Goal: Information Seeking & Learning: Learn about a topic

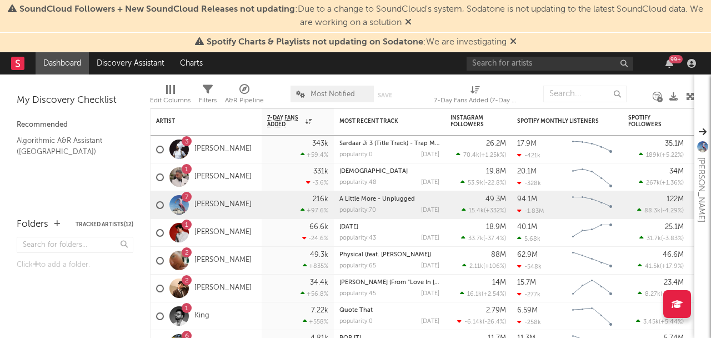
drag, startPoint x: 514, startPoint y: 41, endPoint x: 407, endPoint y: 31, distance: 107.1
click at [514, 41] on icon at bounding box center [513, 41] width 7 height 9
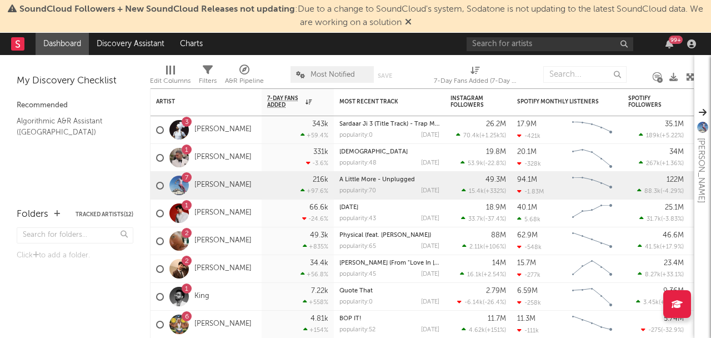
click at [411, 22] on icon at bounding box center [408, 21] width 7 height 9
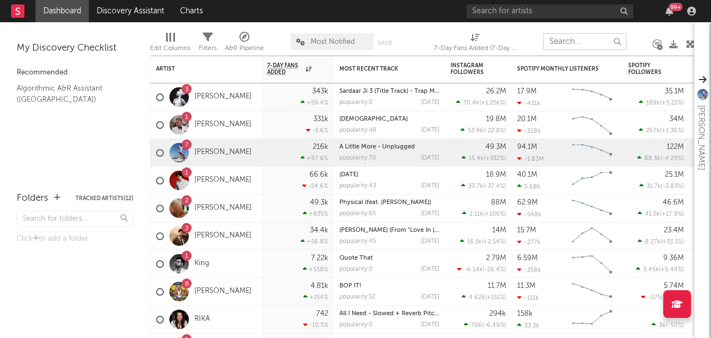
click at [572, 39] on input "text" at bounding box center [584, 41] width 83 height 17
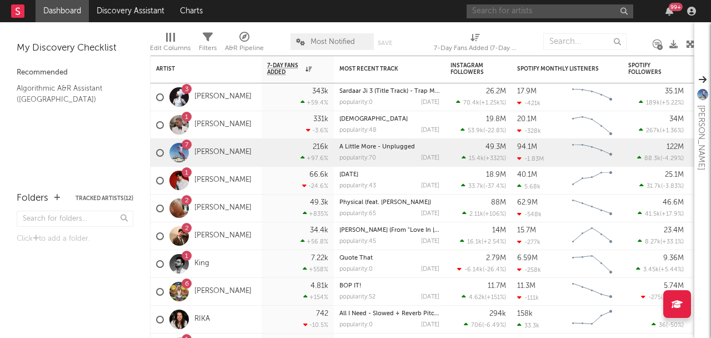
click at [553, 9] on input "text" at bounding box center [549, 11] width 167 height 14
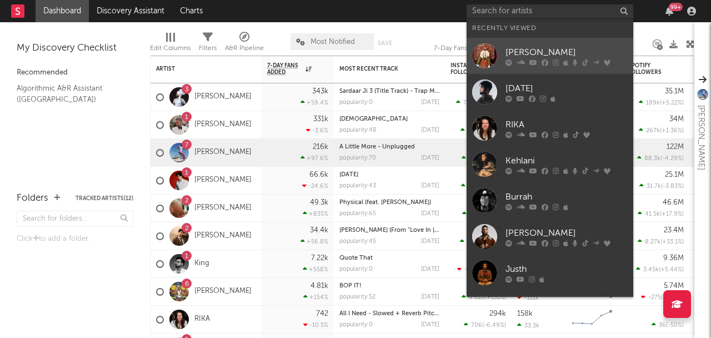
click at [533, 61] on icon at bounding box center [533, 62] width 8 height 7
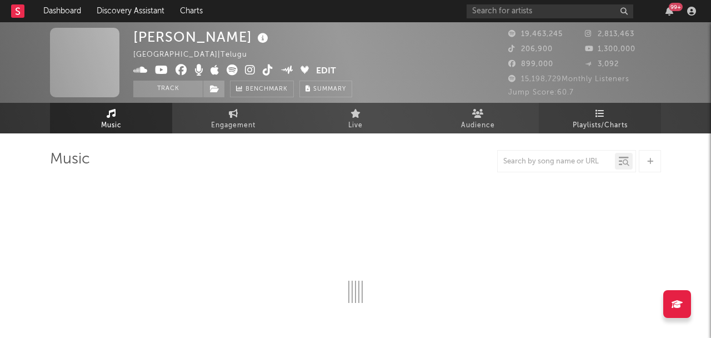
click at [586, 117] on link "Playlists/Charts" at bounding box center [600, 118] width 122 height 31
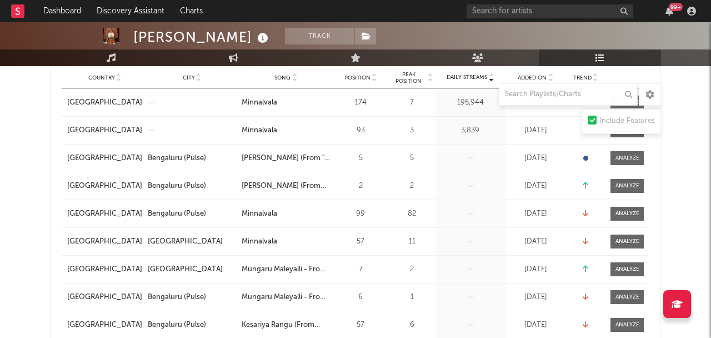
scroll to position [213, 0]
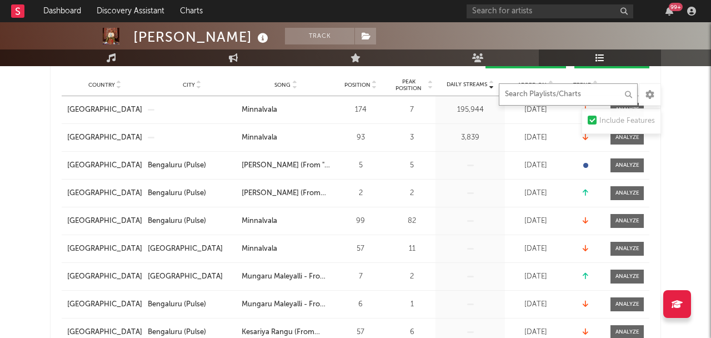
click at [571, 99] on input "text" at bounding box center [568, 94] width 139 height 22
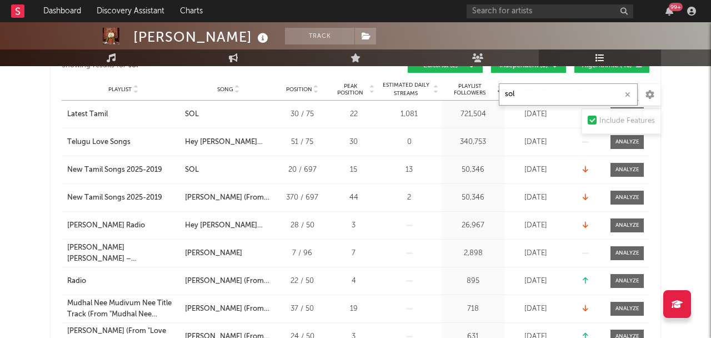
scroll to position [0, 0]
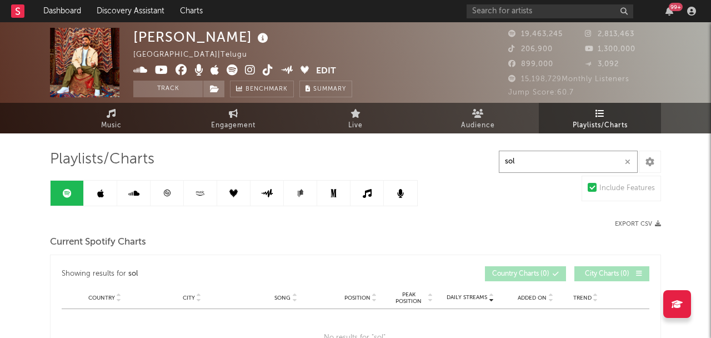
type input "sol"
click at [169, 198] on link at bounding box center [166, 192] width 33 height 25
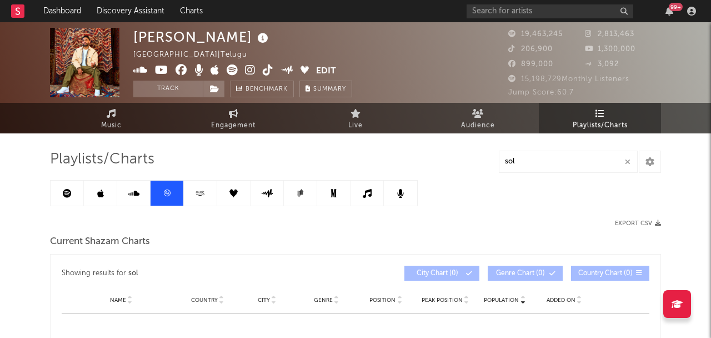
click at [94, 200] on link at bounding box center [100, 192] width 33 height 25
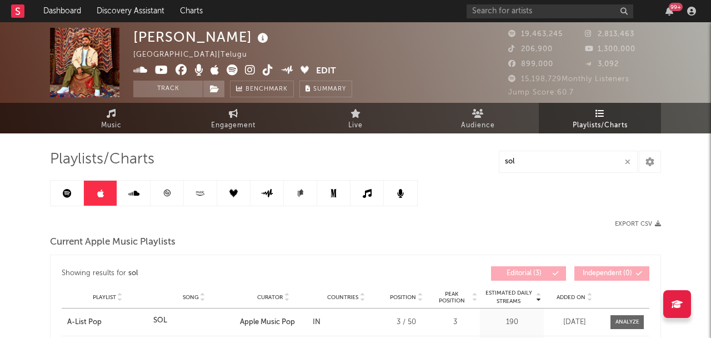
click at [197, 198] on link at bounding box center [200, 192] width 33 height 25
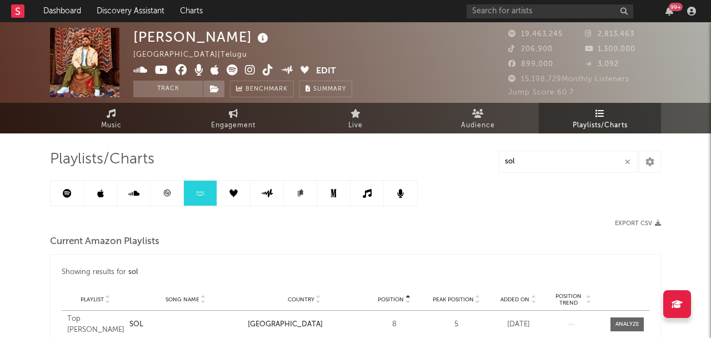
click at [252, 195] on link at bounding box center [266, 192] width 33 height 25
